Goal: Use online tool/utility: Utilize a website feature to perform a specific function

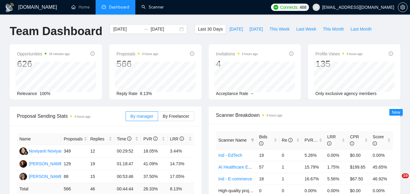
click at [146, 5] on link "Scanner" at bounding box center [152, 7] width 22 height 5
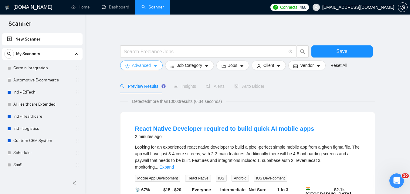
click at [149, 62] on span "Advanced" at bounding box center [141, 65] width 19 height 7
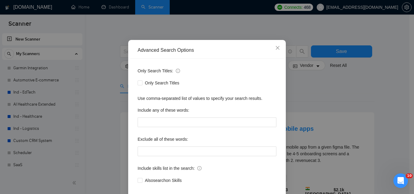
scroll to position [58, 0]
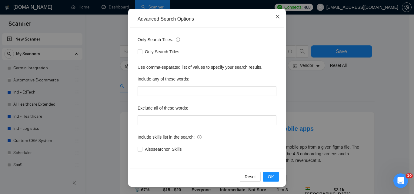
click at [275, 18] on icon "close" at bounding box center [277, 16] width 5 height 5
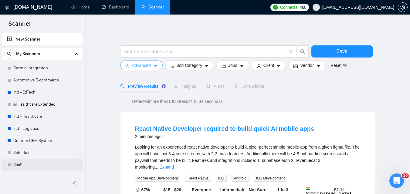
scroll to position [35, 0]
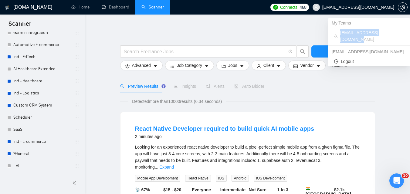
drag, startPoint x: 339, startPoint y: 35, endPoint x: 394, endPoint y: 30, distance: 54.8
click at [394, 30] on li "[EMAIL_ADDRESS][DOMAIN_NAME]" at bounding box center [368, 36] width 77 height 16
copy span "[EMAIL_ADDRESS][DOMAIN_NAME]"
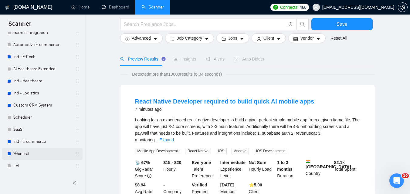
scroll to position [0, 0]
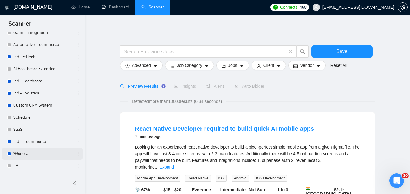
click at [28, 151] on link "?General" at bounding box center [42, 154] width 58 height 12
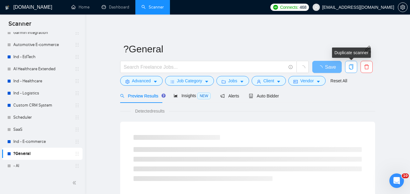
click at [350, 66] on icon "copy" at bounding box center [350, 66] width 5 height 5
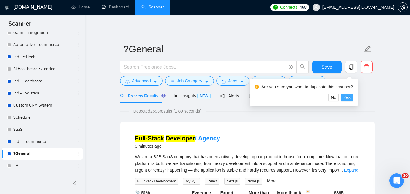
click at [349, 99] on span "Yes" at bounding box center [346, 97] width 7 height 7
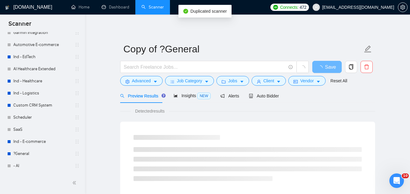
scroll to position [48, 0]
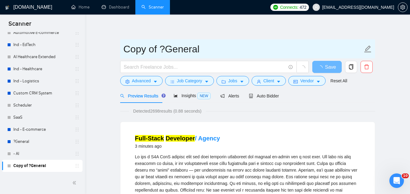
drag, startPoint x: 283, startPoint y: 50, endPoint x: 98, endPoint y: 50, distance: 185.0
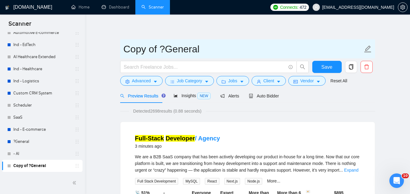
type input "[PERSON_NAME]"
type input "О"
type input "Juli"
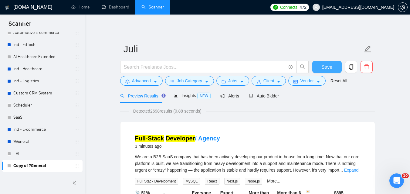
click at [328, 62] on button "Save" at bounding box center [326, 67] width 29 height 12
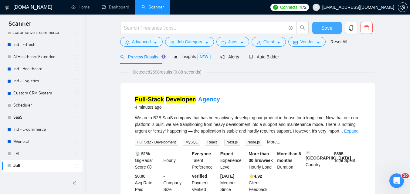
scroll to position [0, 0]
